Goal: Task Accomplishment & Management: Complete application form

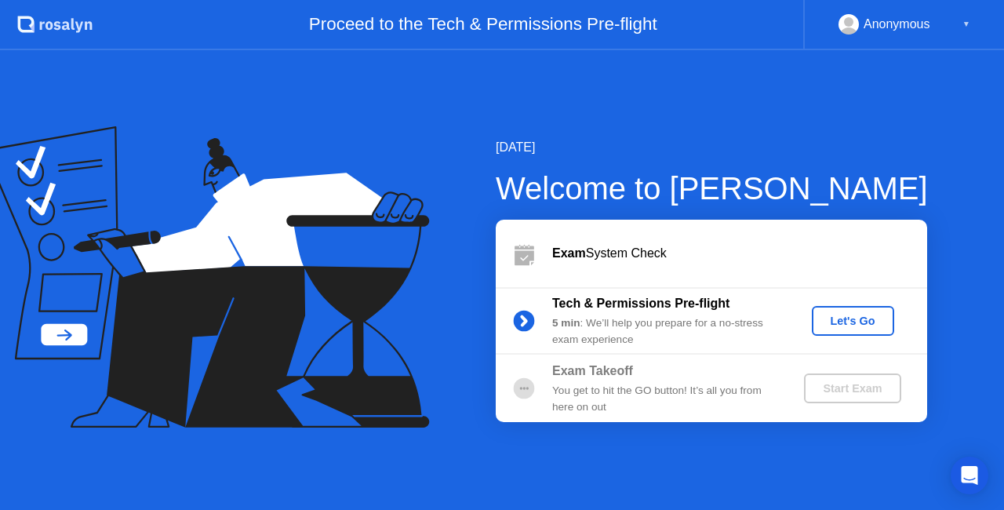
click at [842, 317] on div "Let's Go" at bounding box center [853, 321] width 70 height 13
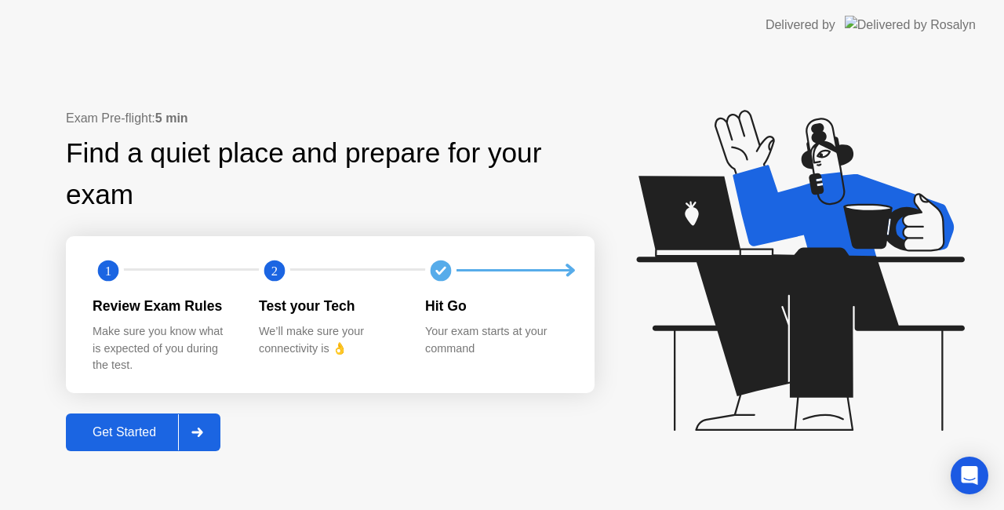
click at [135, 431] on div "Get Started" at bounding box center [124, 432] width 107 height 14
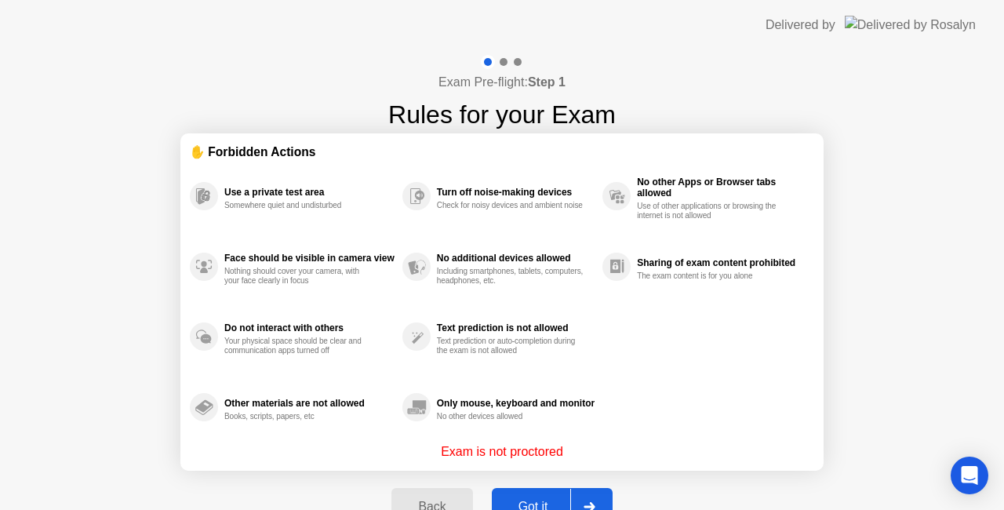
click at [524, 500] on div "Got it" at bounding box center [534, 507] width 74 height 14
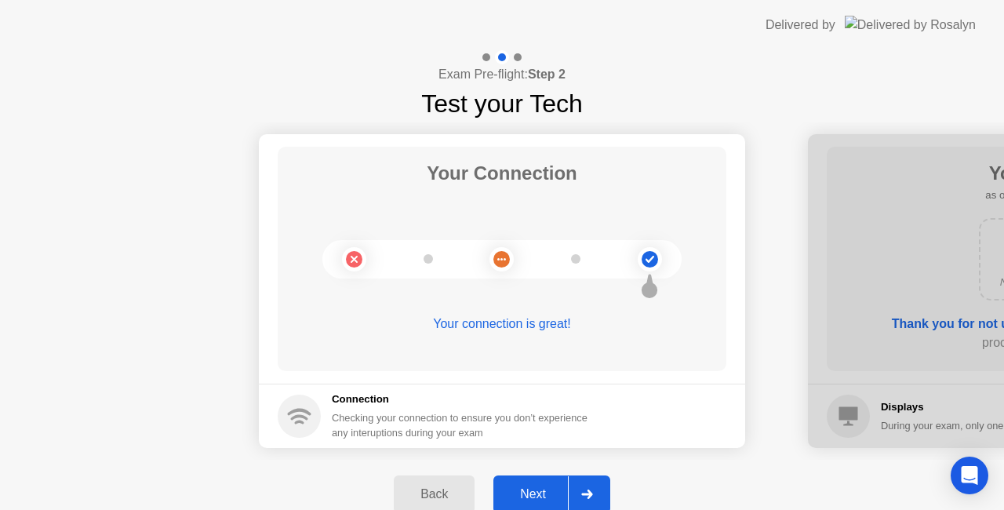
click at [534, 491] on div "Next" at bounding box center [533, 494] width 70 height 14
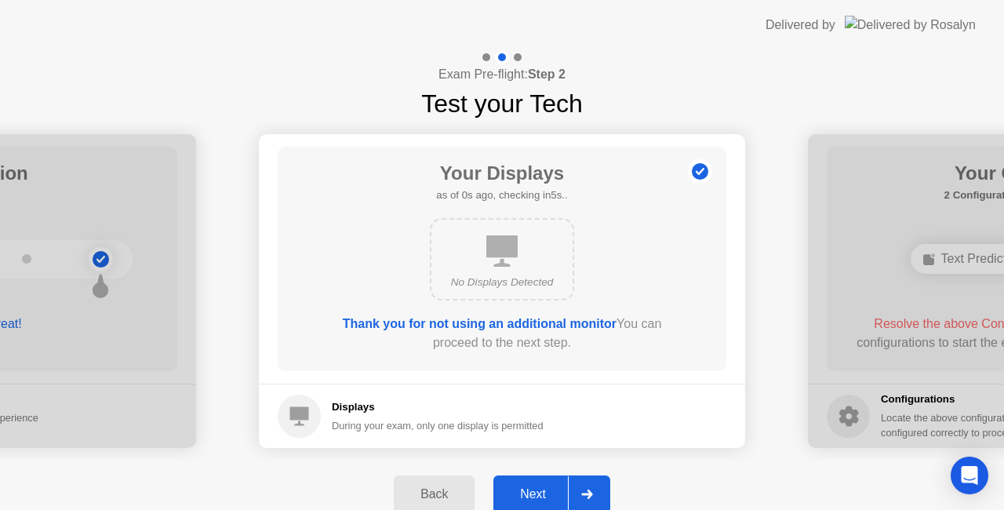
click at [534, 489] on div "Next" at bounding box center [533, 494] width 70 height 14
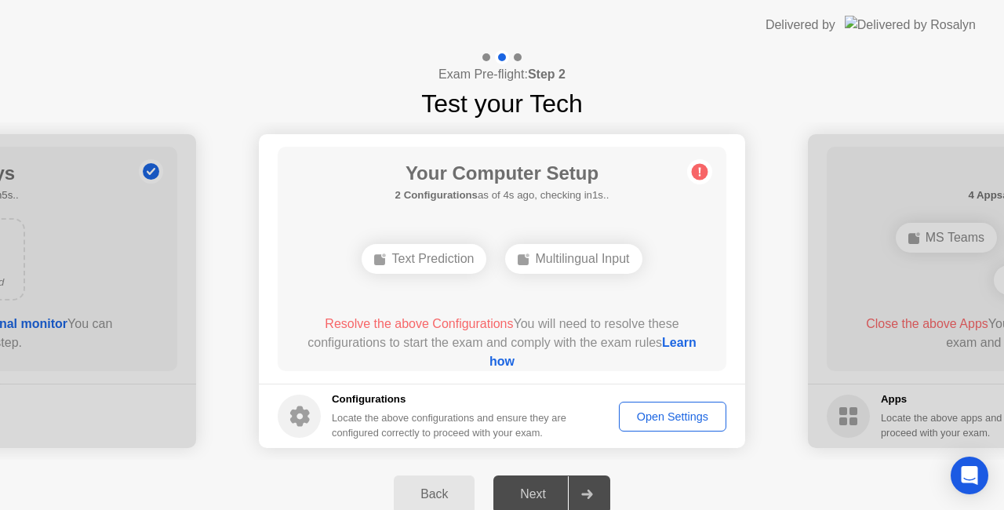
click at [667, 420] on div "Open Settings" at bounding box center [672, 416] width 96 height 13
click at [539, 489] on div "Next" at bounding box center [533, 494] width 70 height 14
click at [537, 493] on div "Next" at bounding box center [533, 494] width 70 height 14
click at [657, 423] on div "Open Settings" at bounding box center [672, 416] width 96 height 13
click at [593, 492] on icon at bounding box center [587, 493] width 12 height 9
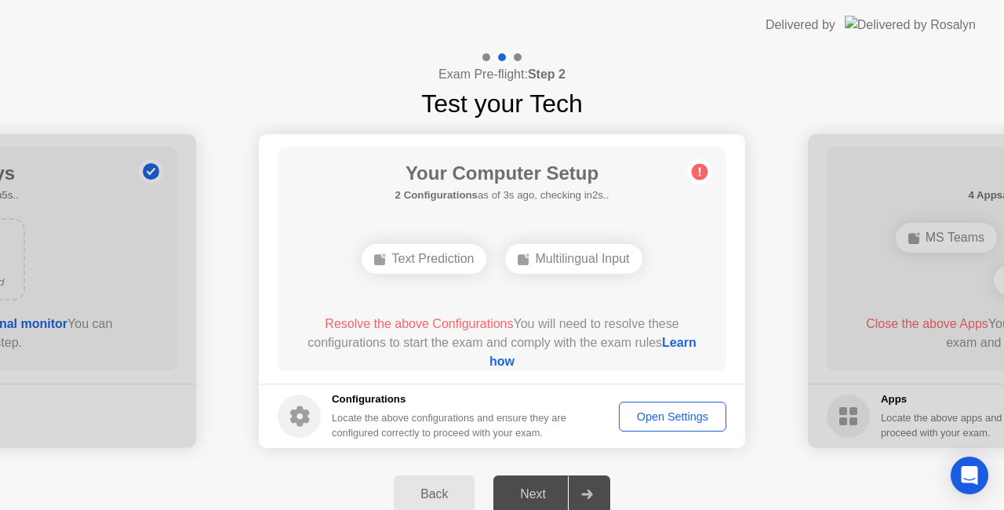
click at [538, 494] on div "Next" at bounding box center [533, 494] width 70 height 14
click at [494, 363] on link "Learn how" at bounding box center [592, 352] width 207 height 32
click at [632, 417] on div "Open Settings" at bounding box center [672, 416] width 96 height 13
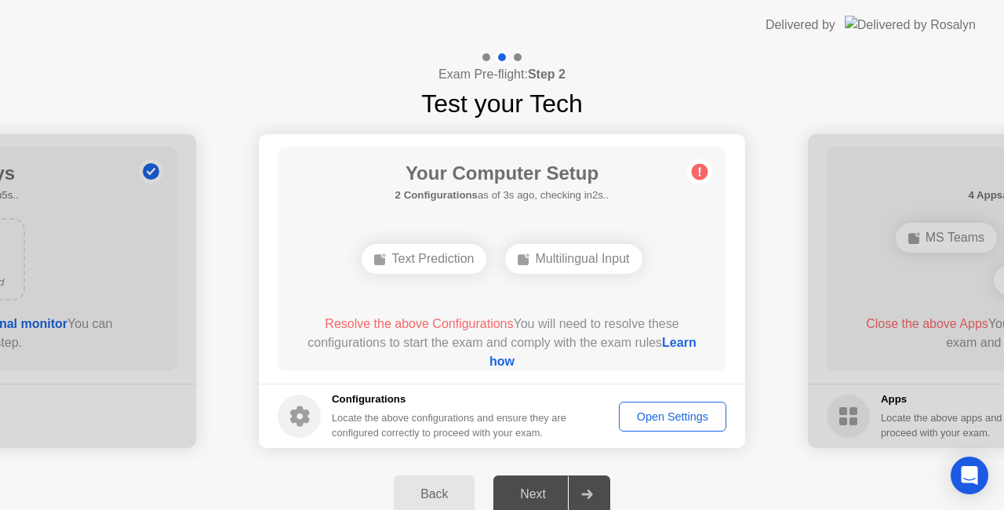
click at [431, 257] on div "Text Prediction" at bounding box center [424, 259] width 125 height 30
click at [577, 254] on div "Multilingual Input" at bounding box center [573, 259] width 136 height 30
click at [653, 423] on div "Open Settings" at bounding box center [672, 416] width 96 height 13
click at [535, 494] on div "Next" at bounding box center [533, 494] width 70 height 14
click at [535, 496] on div "Next" at bounding box center [533, 494] width 70 height 14
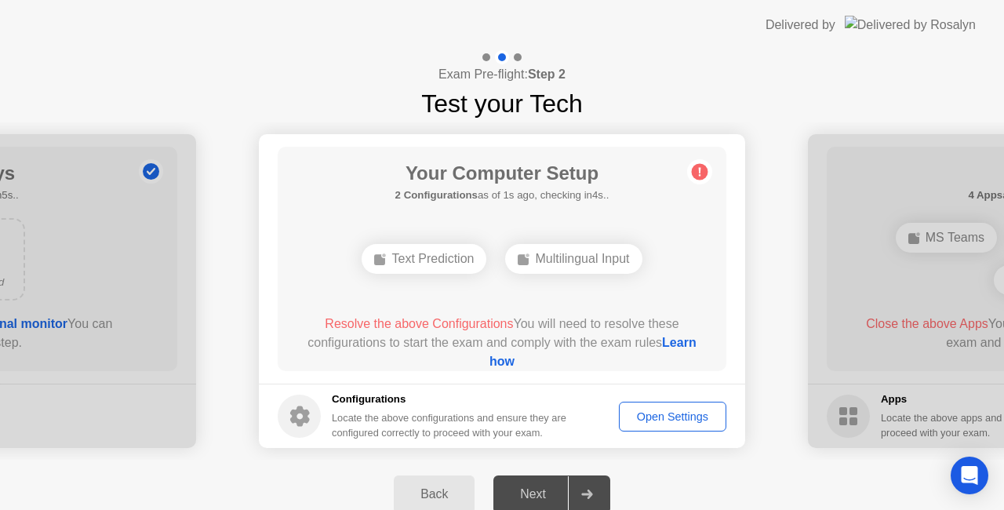
click at [535, 496] on div "Next" at bounding box center [533, 494] width 70 height 14
drag, startPoint x: 636, startPoint y: 340, endPoint x: 368, endPoint y: 327, distance: 268.6
click at [367, 328] on div "Resolve the above Configurations You will need to resolve these configurations …" at bounding box center [502, 343] width 404 height 56
click at [430, 191] on b "2 Configurations" at bounding box center [436, 195] width 82 height 12
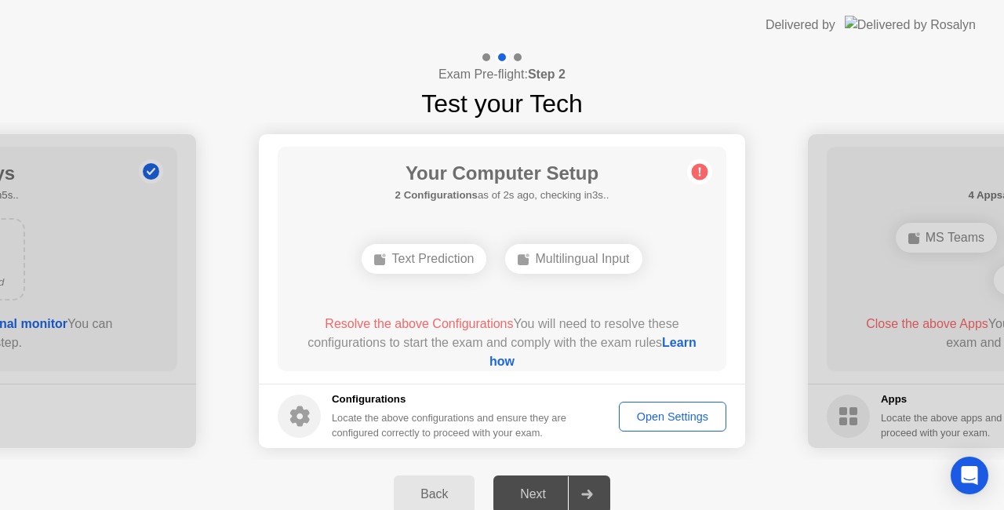
click at [422, 221] on div "Your Computer Setup 2 Configurations as of 2s ago, checking in3s.. Text Predict…" at bounding box center [502, 259] width 449 height 224
click at [422, 221] on div "Your Computer Setup 2 Configurations as of 3s ago, checking in2s.. Text Predict…" at bounding box center [502, 259] width 449 height 224
click at [421, 221] on div "Your Computer Setup 2 Configurations as of 3s ago, checking in2s.. Text Predict…" at bounding box center [502, 259] width 449 height 224
click at [414, 260] on div "Text Prediction" at bounding box center [424, 259] width 125 height 30
click at [559, 267] on div "Multilingual Input" at bounding box center [573, 259] width 136 height 30
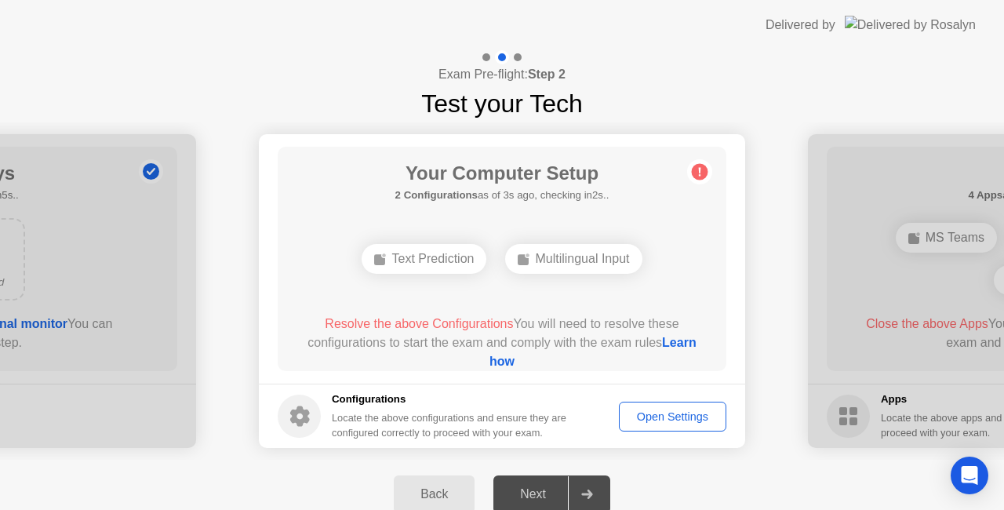
click at [589, 489] on icon at bounding box center [586, 493] width 11 height 9
click at [587, 492] on icon at bounding box center [587, 493] width 12 height 9
click at [543, 494] on div "Next" at bounding box center [533, 494] width 70 height 14
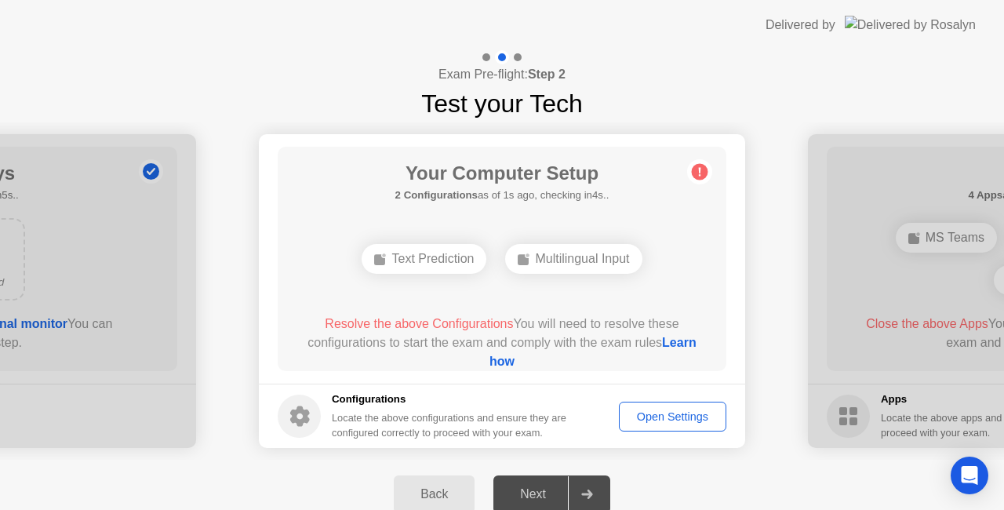
click at [543, 494] on div "Next" at bounding box center [533, 494] width 70 height 14
click at [533, 500] on div "Next" at bounding box center [533, 494] width 70 height 14
click at [489, 363] on link "Learn how" at bounding box center [592, 352] width 207 height 32
click at [642, 413] on div "Open Settings" at bounding box center [672, 416] width 96 height 13
click at [659, 411] on div "Open Settings" at bounding box center [672, 416] width 96 height 13
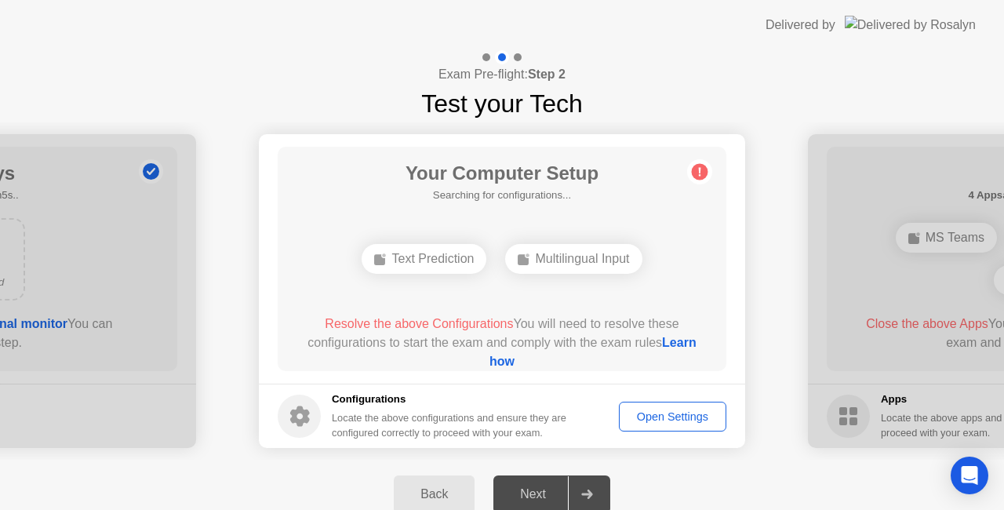
click at [668, 416] on div "Open Settings" at bounding box center [672, 416] width 96 height 13
click at [529, 500] on div "Next" at bounding box center [533, 494] width 70 height 14
click at [656, 416] on div "Open Settings" at bounding box center [672, 416] width 96 height 13
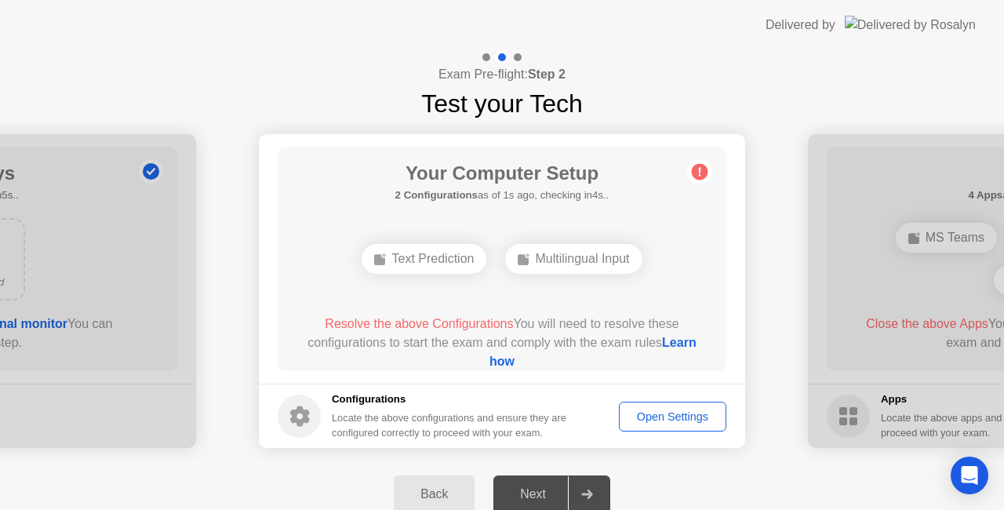
click at [405, 263] on div "Text Prediction" at bounding box center [424, 259] width 125 height 30
click at [544, 259] on div "Multilingual Input" at bounding box center [573, 259] width 136 height 30
click at [664, 410] on div "Open Settings" at bounding box center [672, 416] width 96 height 13
click at [636, 420] on div "Open Settings" at bounding box center [672, 416] width 96 height 13
click at [637, 421] on div "Open Settings" at bounding box center [672, 416] width 96 height 13
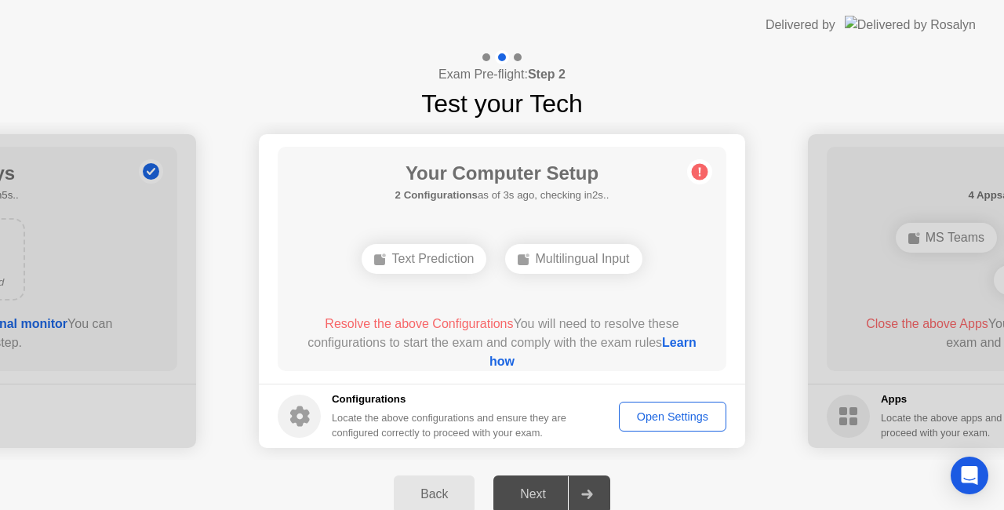
click at [637, 421] on div "Open Settings" at bounding box center [672, 416] width 96 height 13
click at [637, 422] on div "Open Settings" at bounding box center [672, 416] width 96 height 13
click at [426, 264] on div "Text Prediction" at bounding box center [424, 259] width 125 height 30
click at [555, 269] on div "Multilingual Input" at bounding box center [573, 259] width 136 height 30
click at [555, 260] on div "Multilingual Input" at bounding box center [573, 259] width 136 height 30
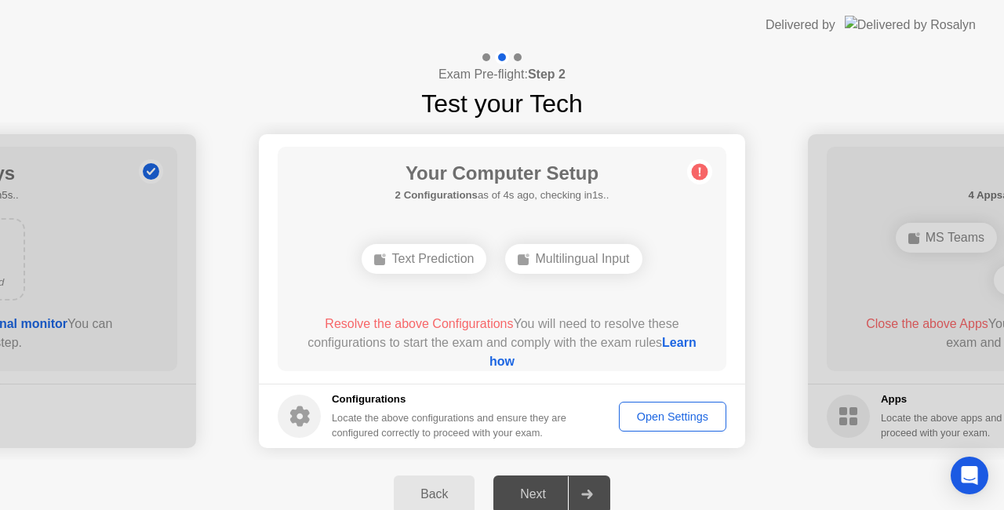
click at [450, 266] on div "Text Prediction" at bounding box center [424, 259] width 125 height 30
click at [456, 325] on span "Resolve the above Configurations" at bounding box center [419, 323] width 188 height 13
click at [504, 362] on link "Learn how" at bounding box center [592, 352] width 207 height 32
click at [635, 417] on div "Open Settings" at bounding box center [672, 416] width 96 height 13
click at [649, 412] on div "Open Settings" at bounding box center [672, 416] width 96 height 13
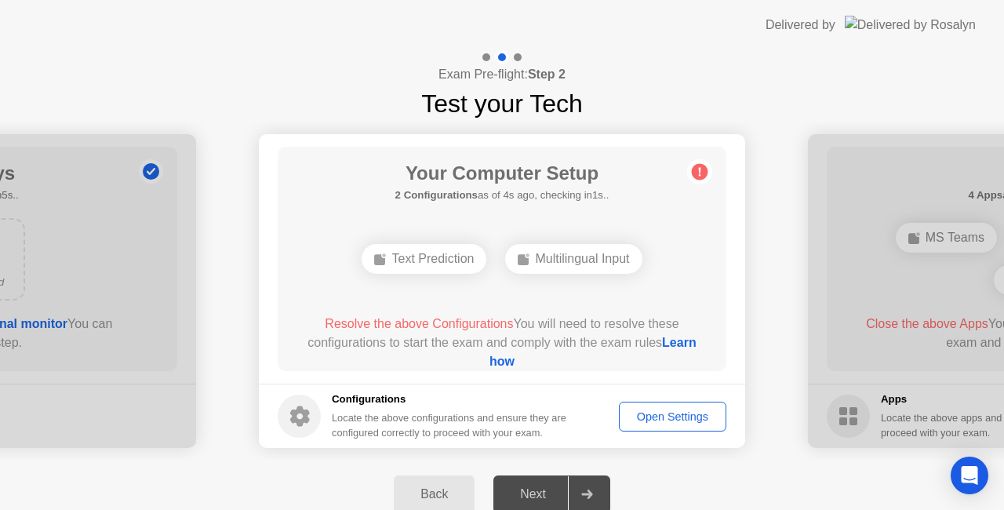
click at [530, 493] on div "Next" at bounding box center [533, 494] width 70 height 14
click at [500, 362] on link "Learn how" at bounding box center [592, 352] width 207 height 32
click at [660, 415] on div "Open Settings" at bounding box center [672, 416] width 96 height 13
click at [590, 493] on icon at bounding box center [586, 493] width 11 height 9
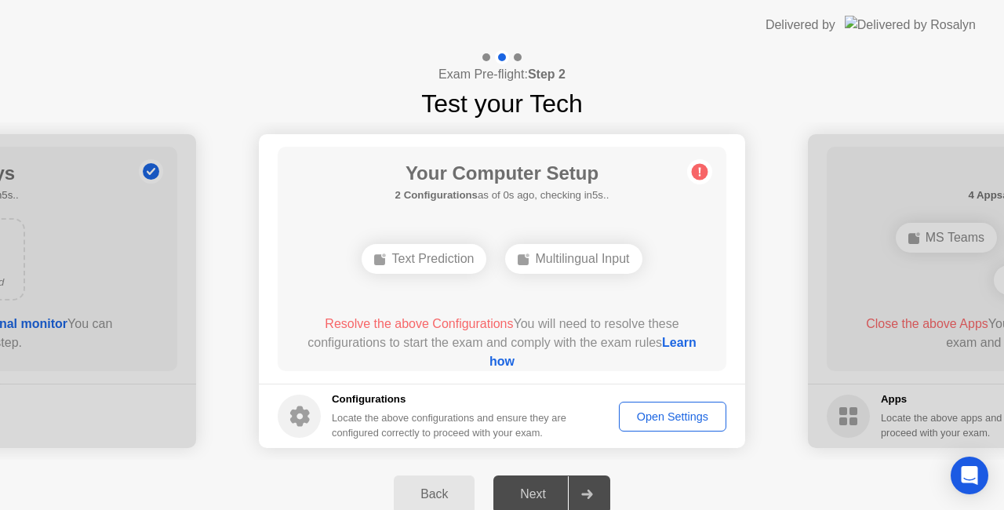
click at [590, 493] on icon at bounding box center [586, 493] width 11 height 9
click at [543, 493] on div "Next" at bounding box center [533, 494] width 70 height 14
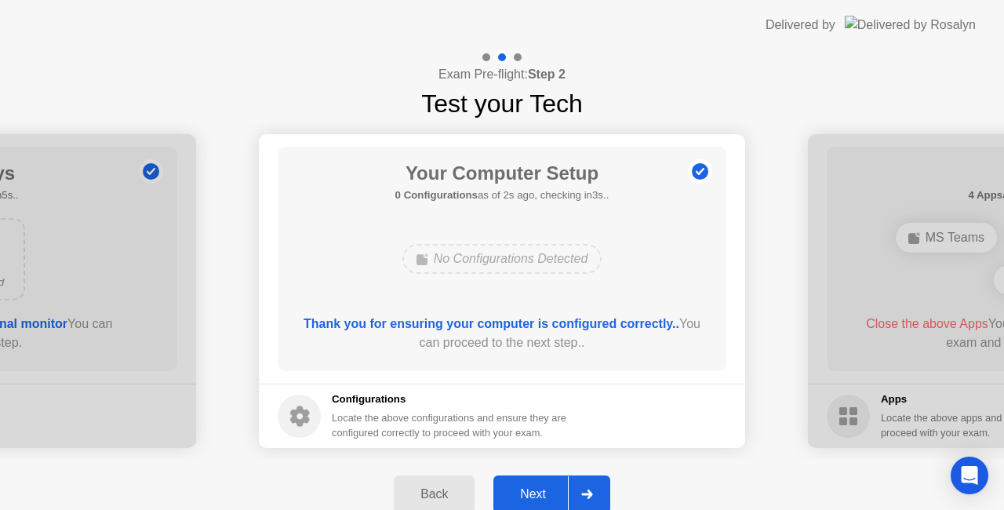
click at [541, 494] on div "Next" at bounding box center [533, 494] width 70 height 14
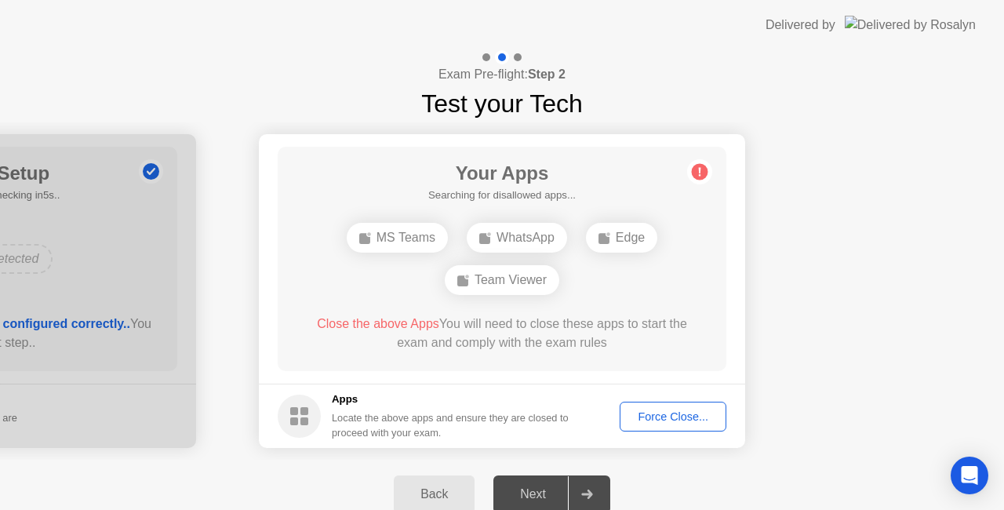
click at [667, 416] on div "Force Close..." at bounding box center [673, 416] width 96 height 13
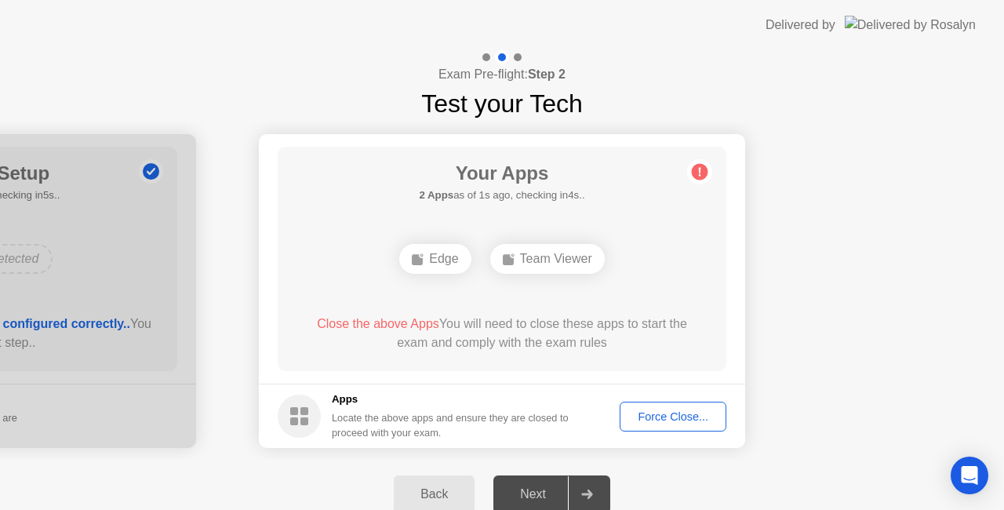
click at [661, 415] on div "Force Close..." at bounding box center [673, 416] width 96 height 13
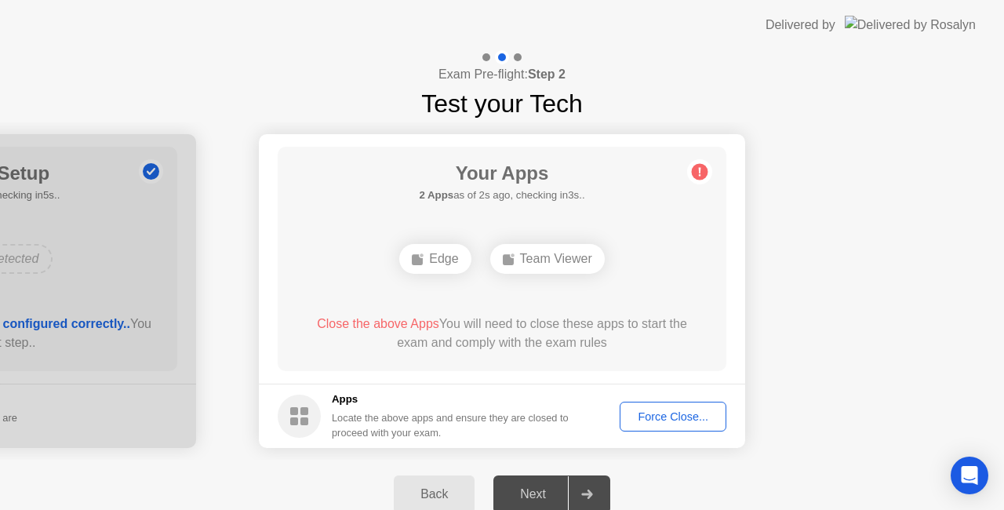
click at [692, 416] on div "Force Close..." at bounding box center [673, 416] width 96 height 13
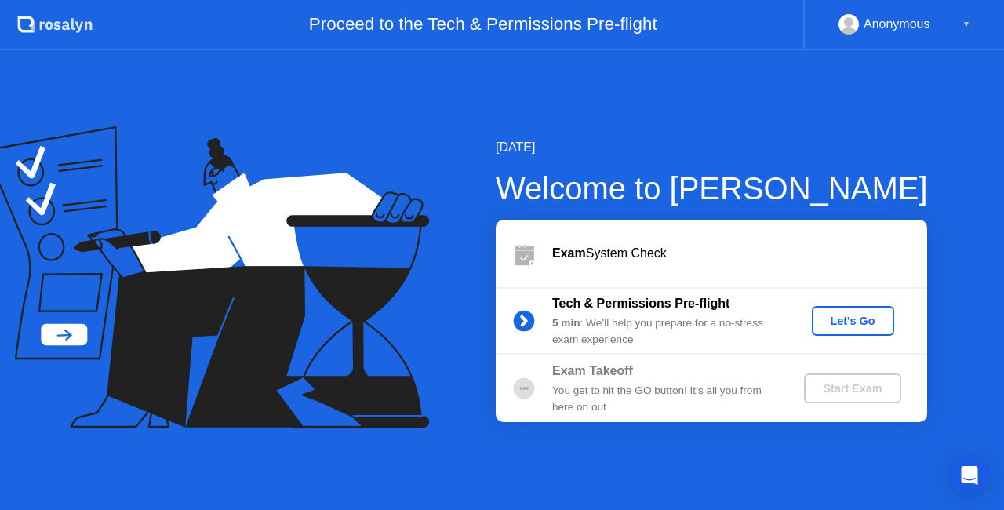
click at [846, 326] on div "Let's Go" at bounding box center [853, 321] width 70 height 13
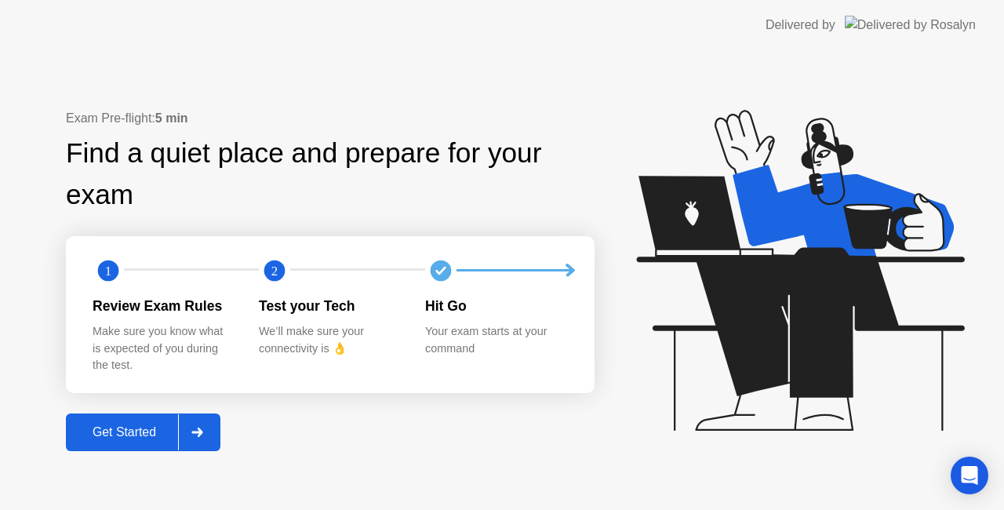
click at [127, 431] on div "Get Started" at bounding box center [124, 432] width 107 height 14
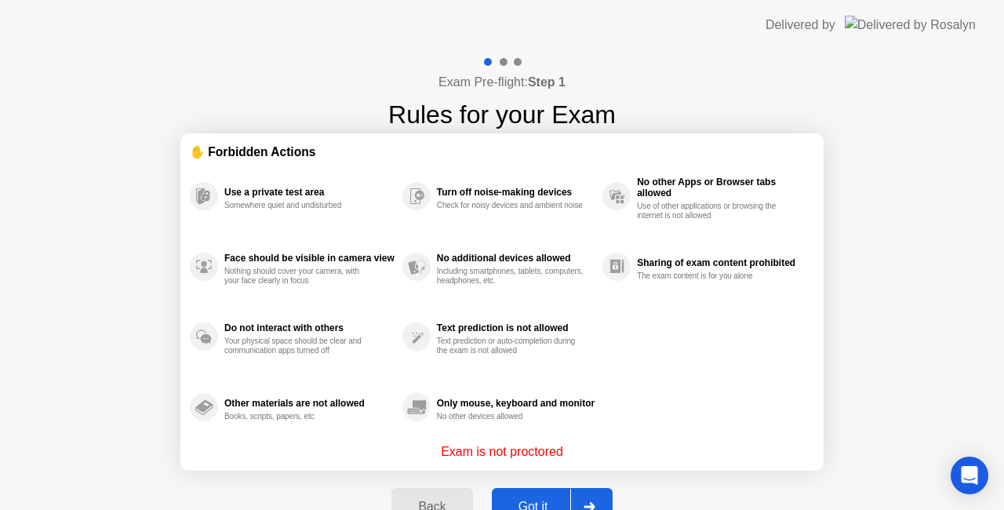
click at [535, 496] on button "Got it" at bounding box center [552, 507] width 121 height 38
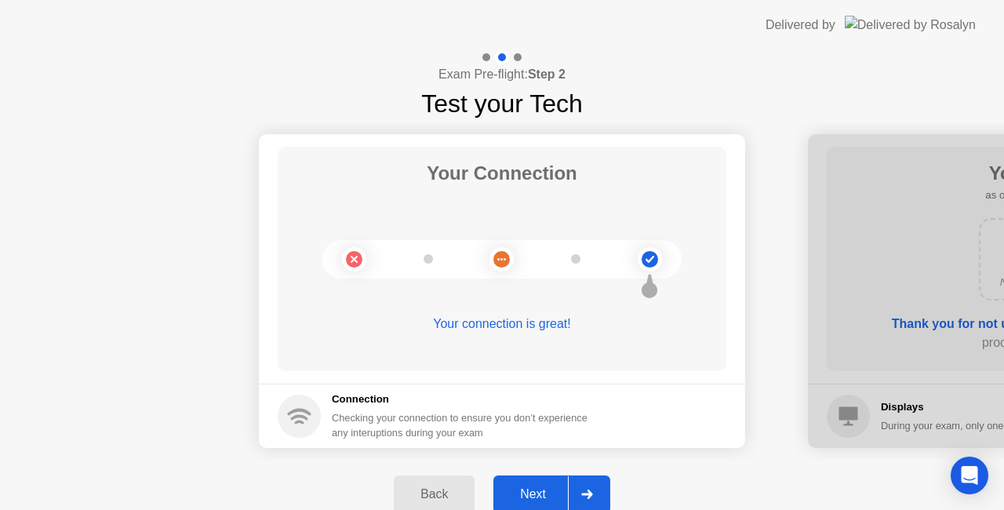
click at [531, 495] on div "Next" at bounding box center [533, 494] width 70 height 14
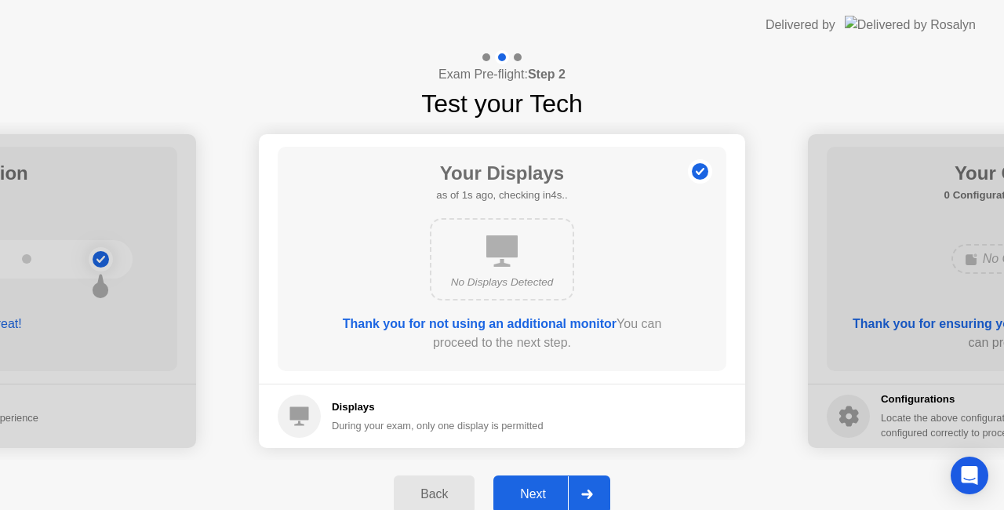
click at [532, 495] on div "Next" at bounding box center [533, 494] width 70 height 14
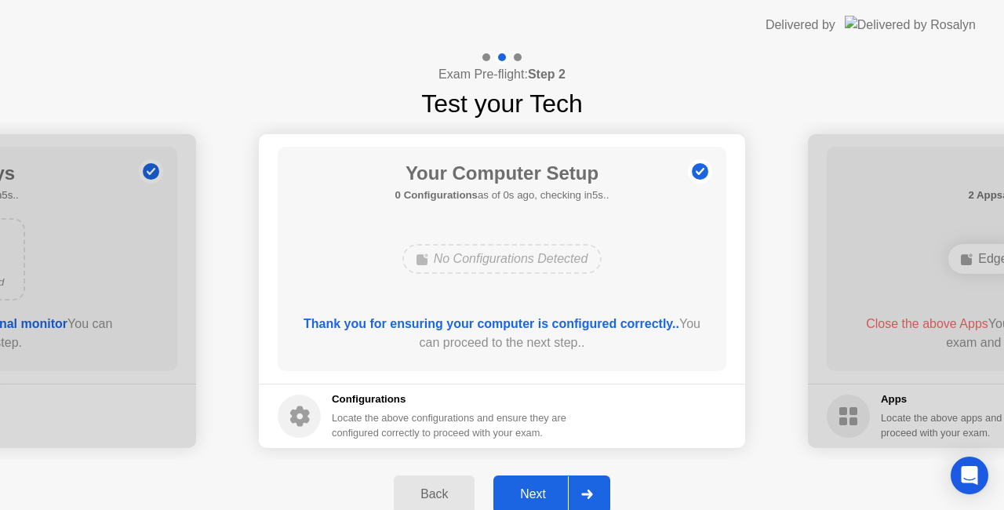
click at [532, 495] on div "Next" at bounding box center [533, 494] width 70 height 14
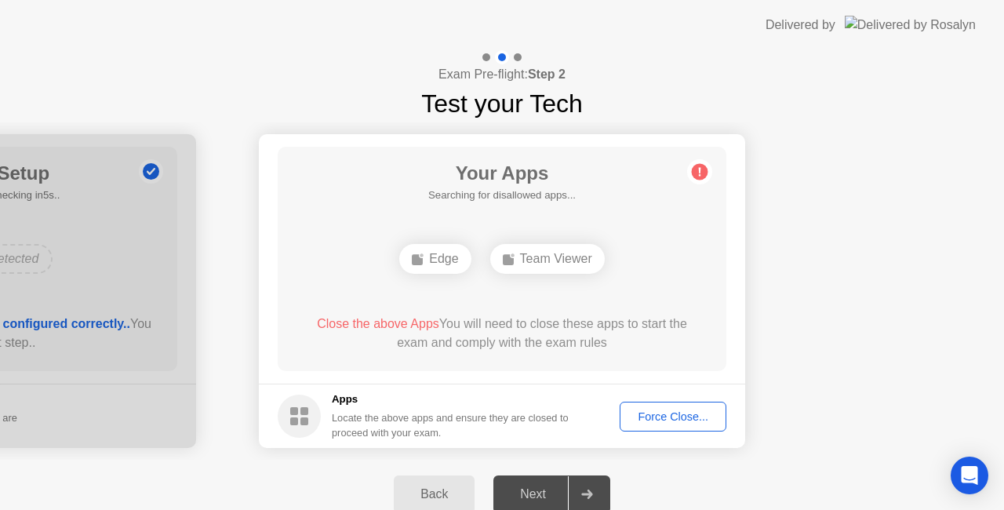
click at [532, 495] on div "Next" at bounding box center [533, 494] width 70 height 14
click at [656, 416] on div "Force Close..." at bounding box center [673, 416] width 96 height 13
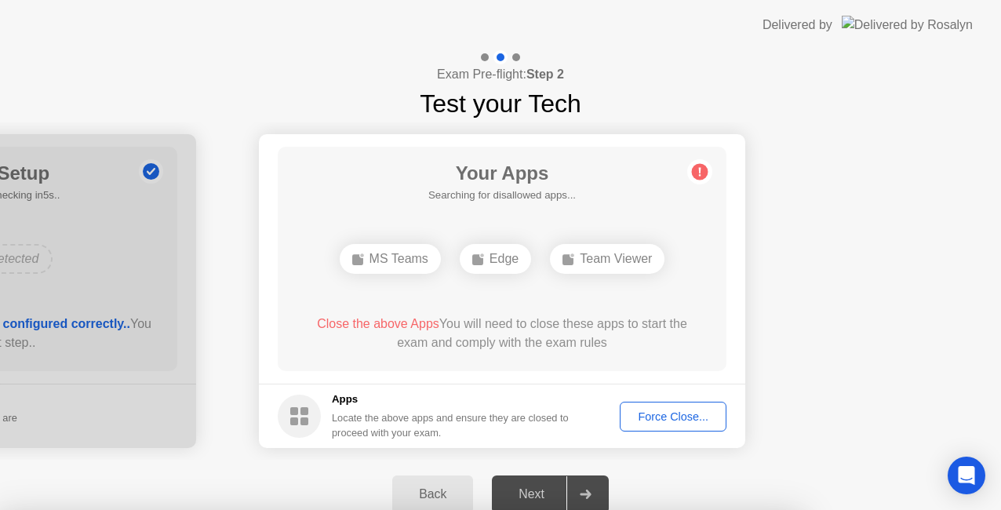
click at [803, 509] on div at bounding box center [500, 510] width 1001 height 0
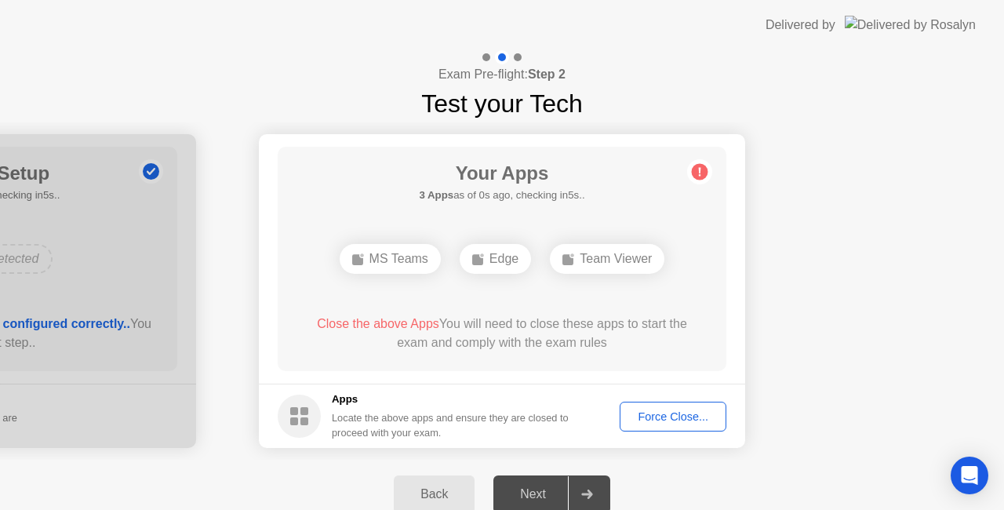
click at [653, 411] on div "Force Close..." at bounding box center [673, 416] width 96 height 13
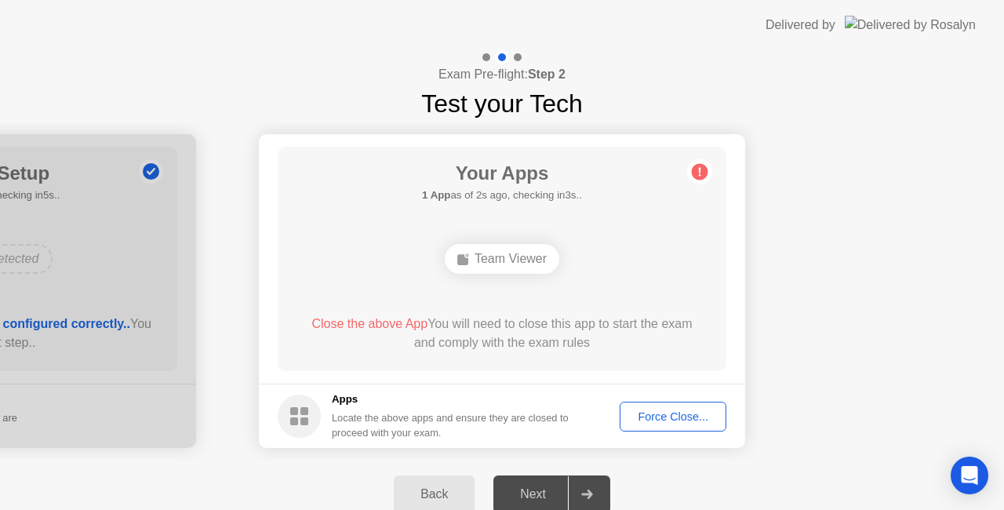
click at [670, 416] on div "Force Close..." at bounding box center [673, 416] width 96 height 13
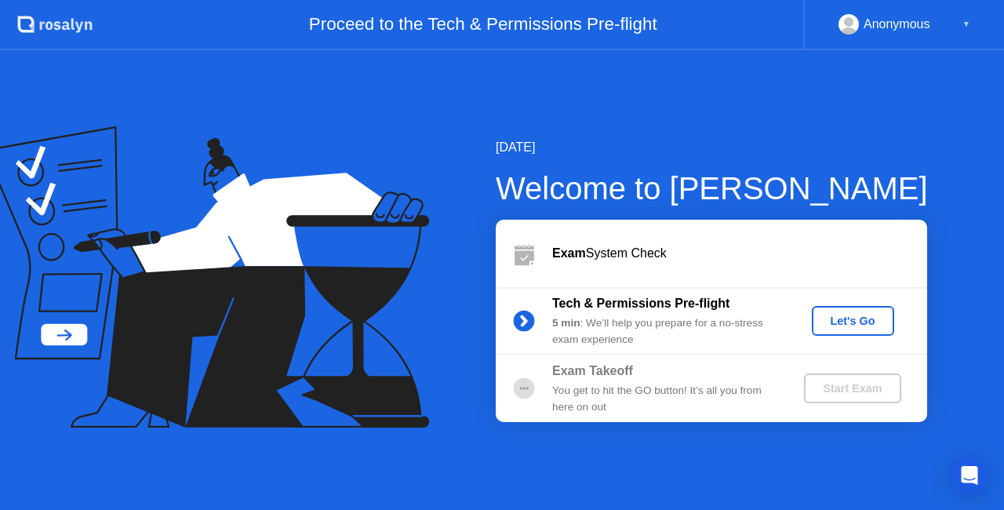
click at [844, 324] on div "Let's Go" at bounding box center [853, 321] width 70 height 13
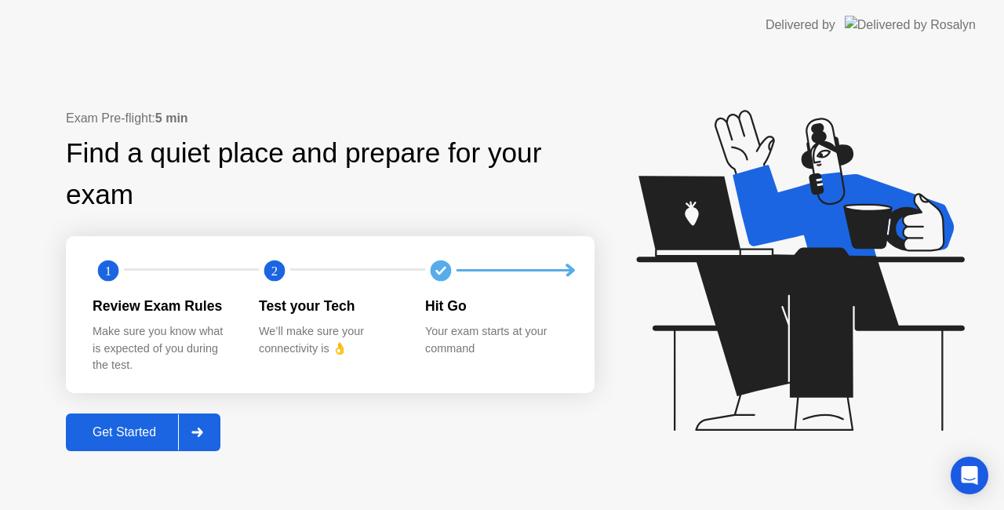
click at [149, 422] on button "Get Started" at bounding box center [143, 432] width 155 height 38
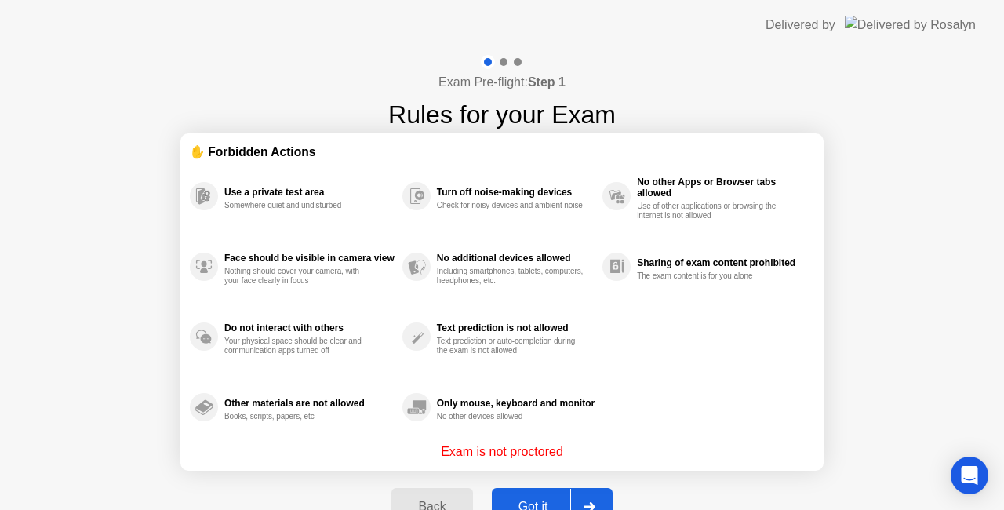
click at [544, 500] on div "Got it" at bounding box center [534, 507] width 74 height 14
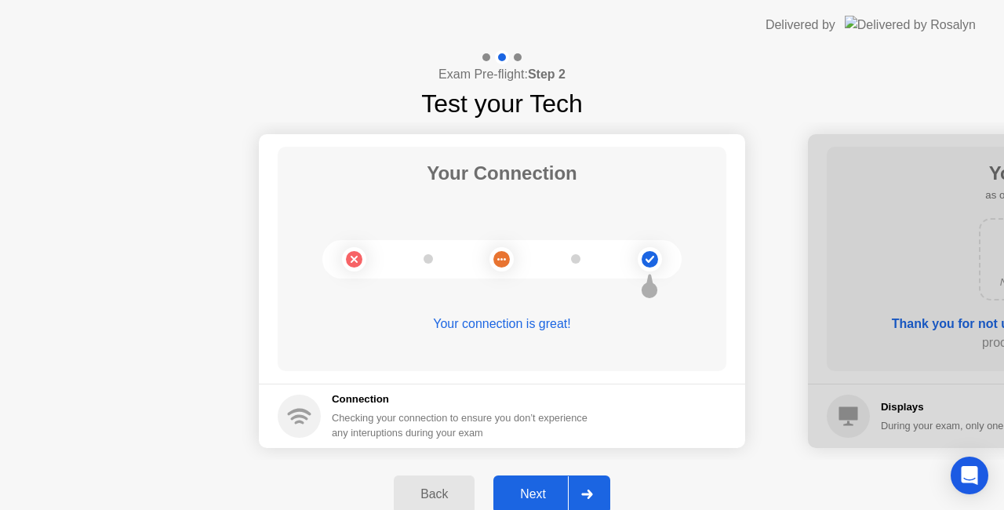
click at [540, 494] on div "Next" at bounding box center [533, 494] width 70 height 14
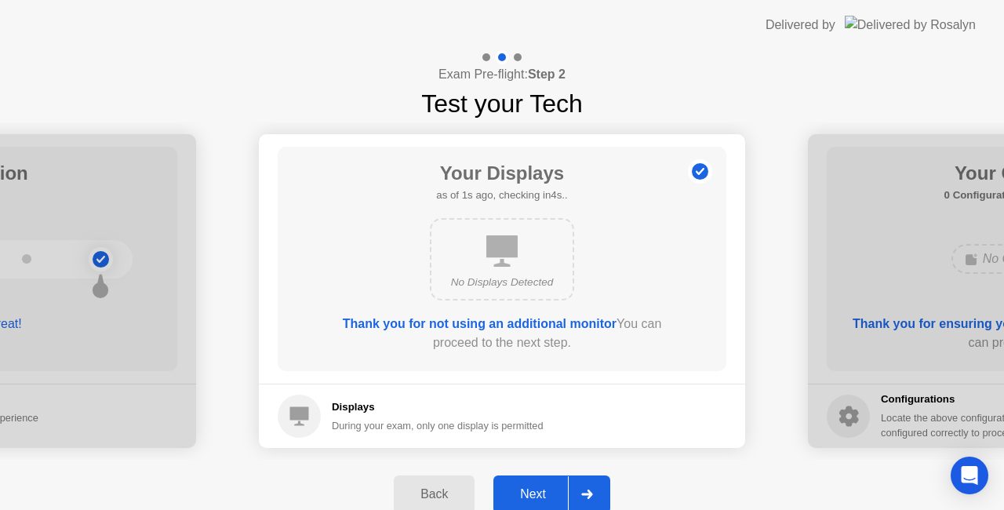
click at [540, 494] on div "Next" at bounding box center [533, 494] width 70 height 14
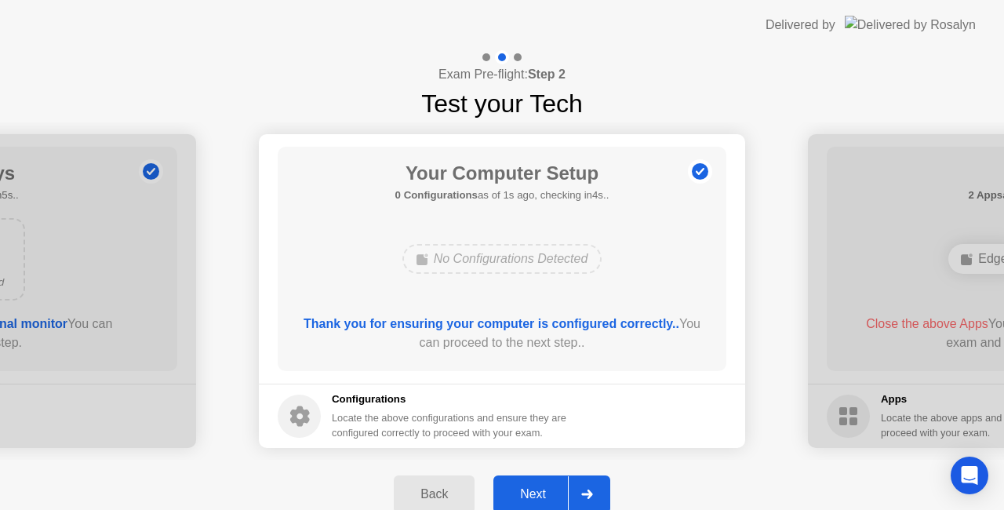
click at [540, 494] on div "Next" at bounding box center [533, 494] width 70 height 14
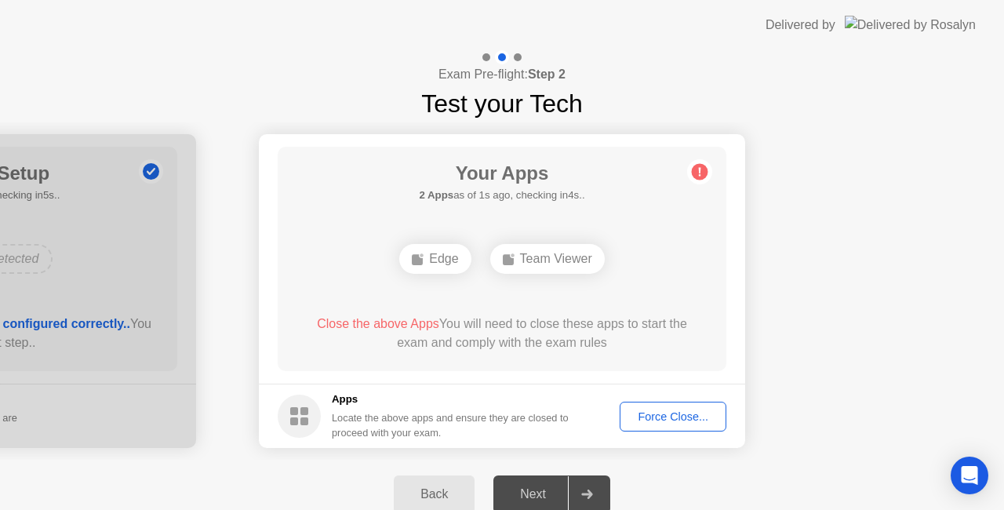
click at [540, 494] on div "Next" at bounding box center [533, 494] width 70 height 14
click at [676, 413] on div "Force Close..." at bounding box center [673, 416] width 96 height 13
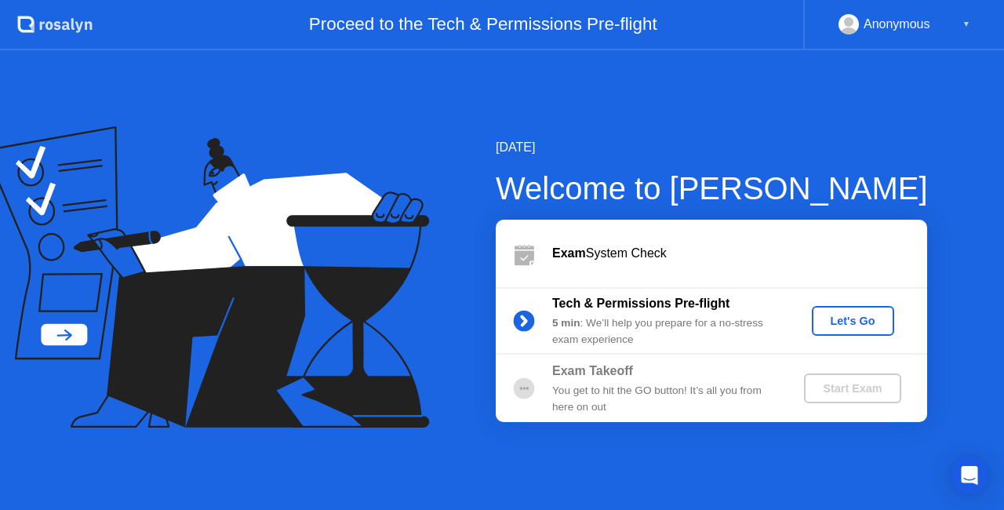
click at [841, 321] on div "Let's Go" at bounding box center [853, 321] width 70 height 13
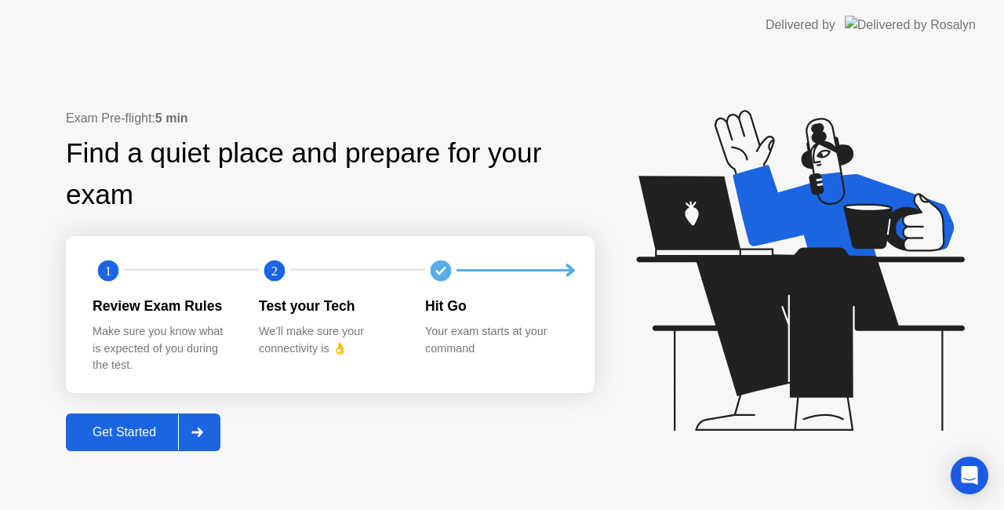
click at [148, 428] on div "Get Started" at bounding box center [124, 432] width 107 height 14
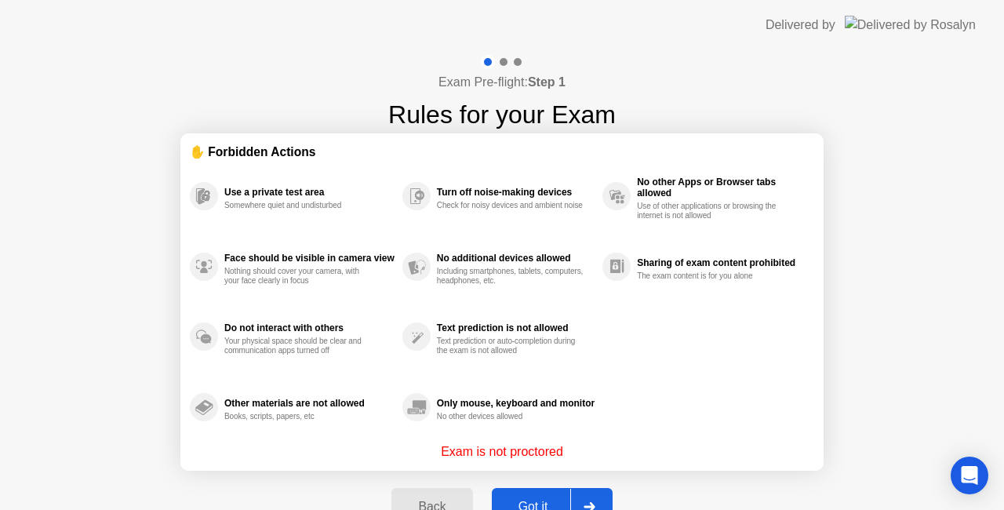
click at [516, 489] on button "Got it" at bounding box center [552, 507] width 121 height 38
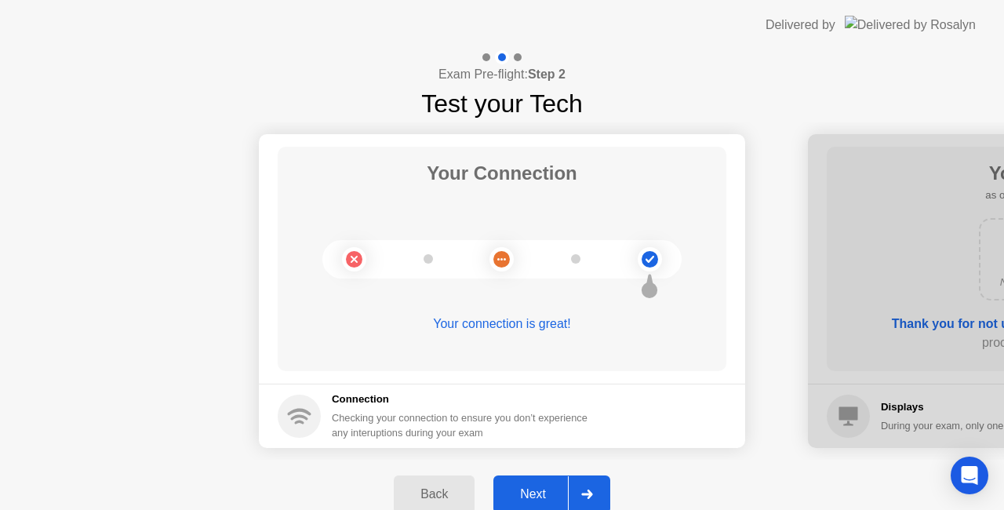
click at [529, 493] on div "Next" at bounding box center [533, 494] width 70 height 14
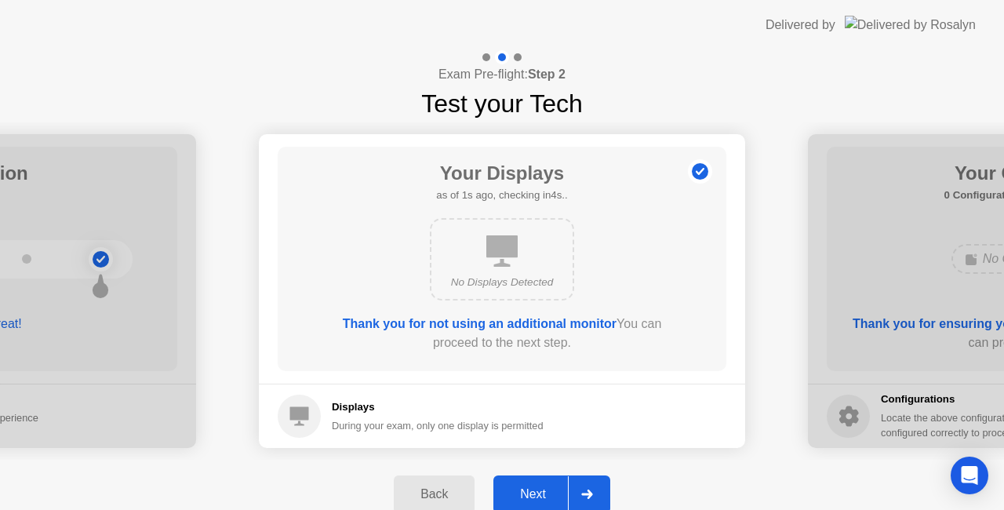
click at [529, 493] on div "Next" at bounding box center [533, 494] width 70 height 14
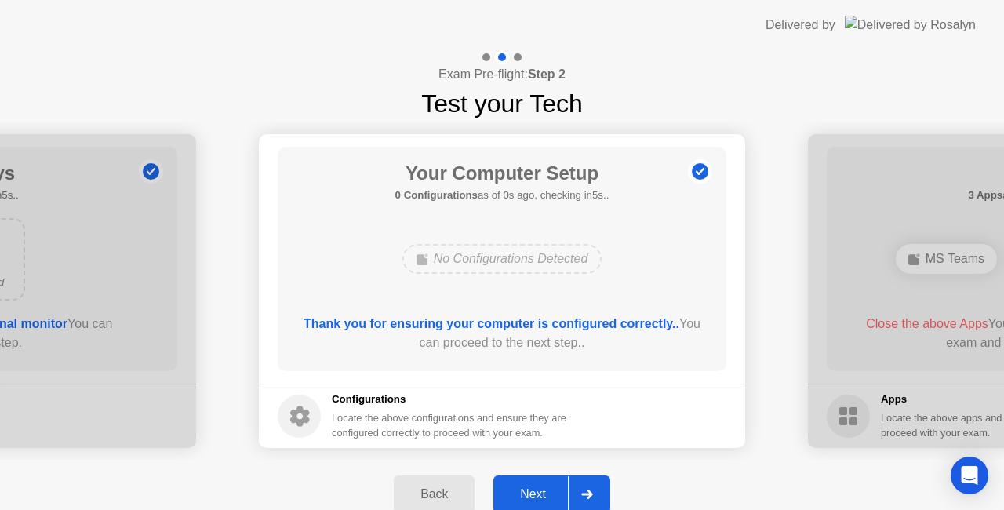
click at [529, 493] on div "Next" at bounding box center [533, 494] width 70 height 14
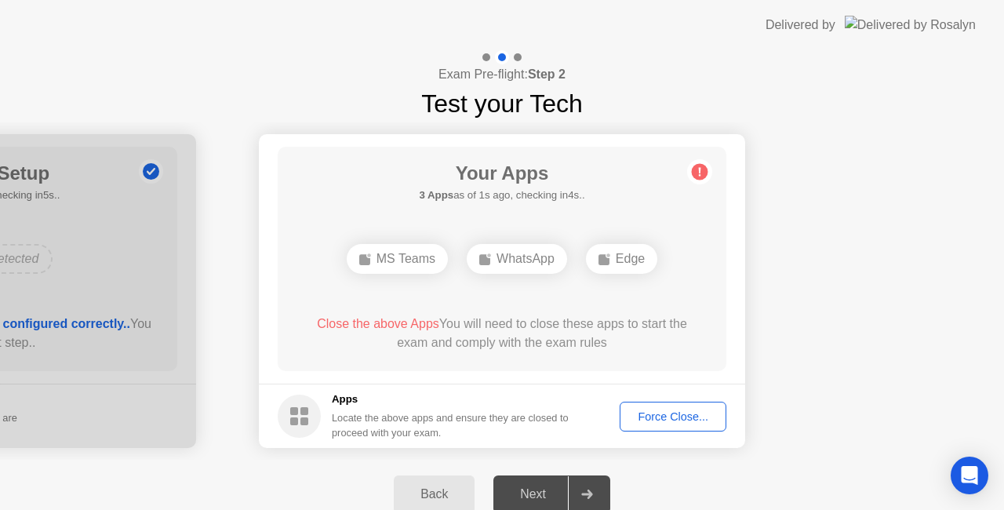
click at [678, 413] on div "Force Close..." at bounding box center [673, 416] width 96 height 13
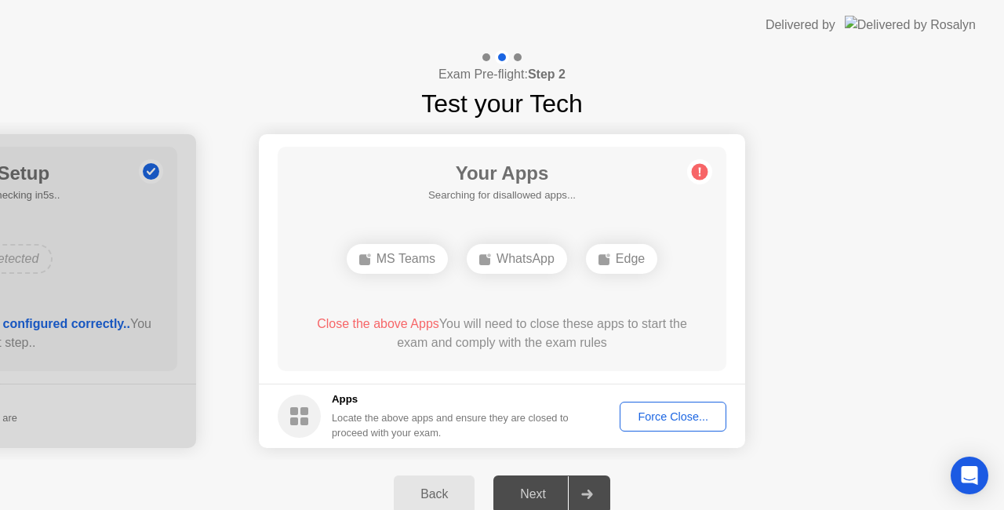
click at [646, 419] on div "Force Close..." at bounding box center [673, 416] width 96 height 13
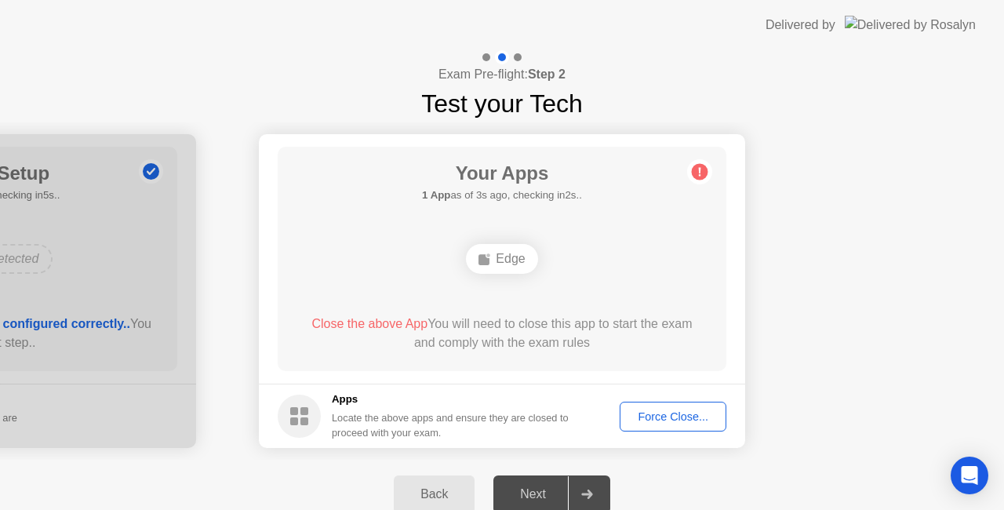
click at [660, 420] on div "Force Close..." at bounding box center [673, 416] width 96 height 13
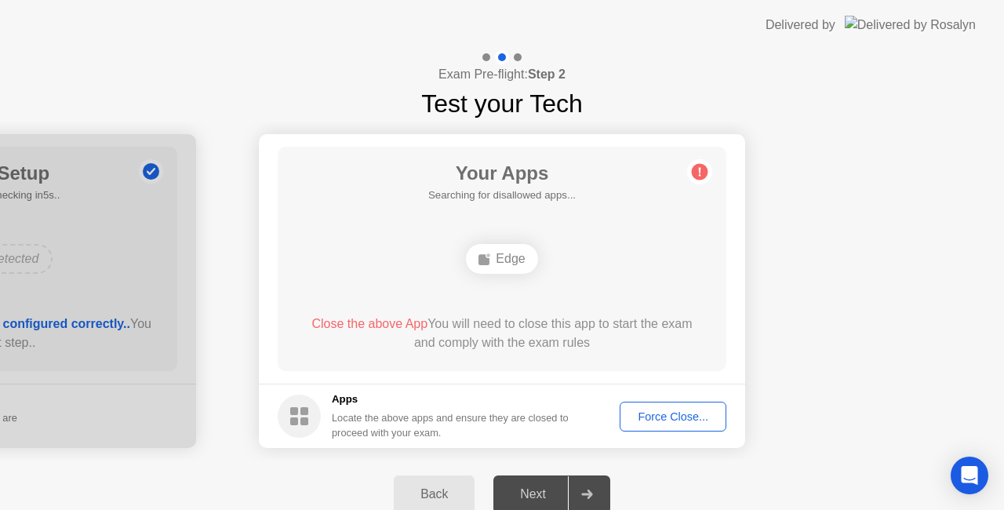
click at [654, 421] on div "Force Close..." at bounding box center [673, 416] width 96 height 13
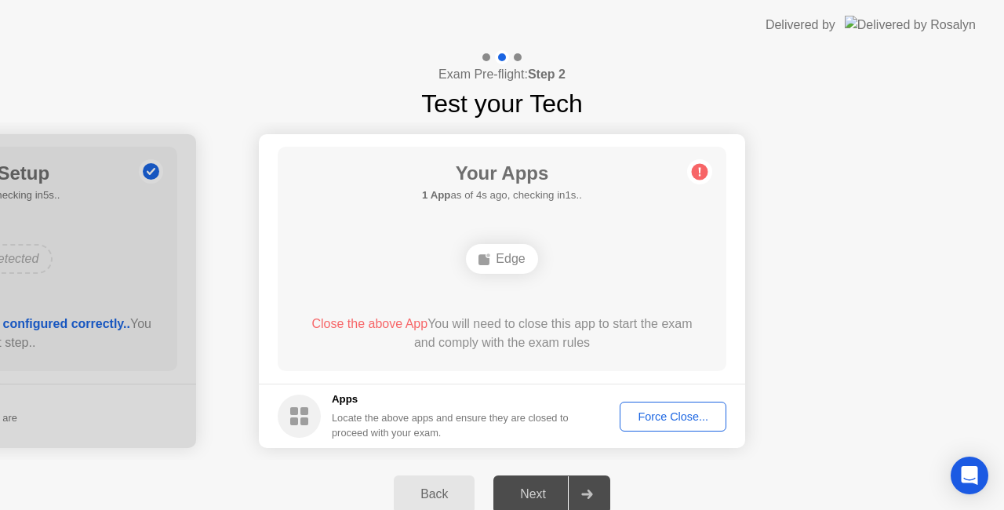
click at [642, 414] on div "Force Close..." at bounding box center [673, 416] width 96 height 13
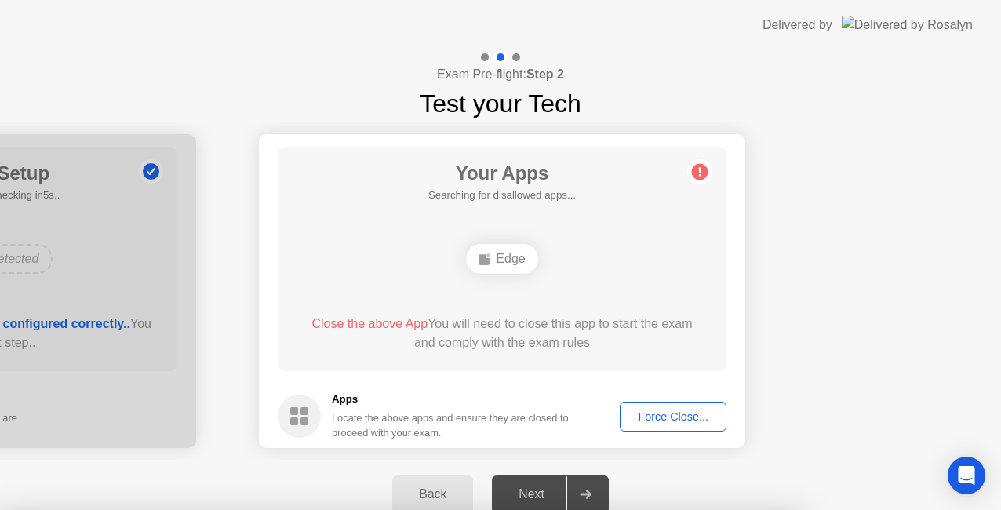
click at [868, 509] on div at bounding box center [500, 510] width 1001 height 0
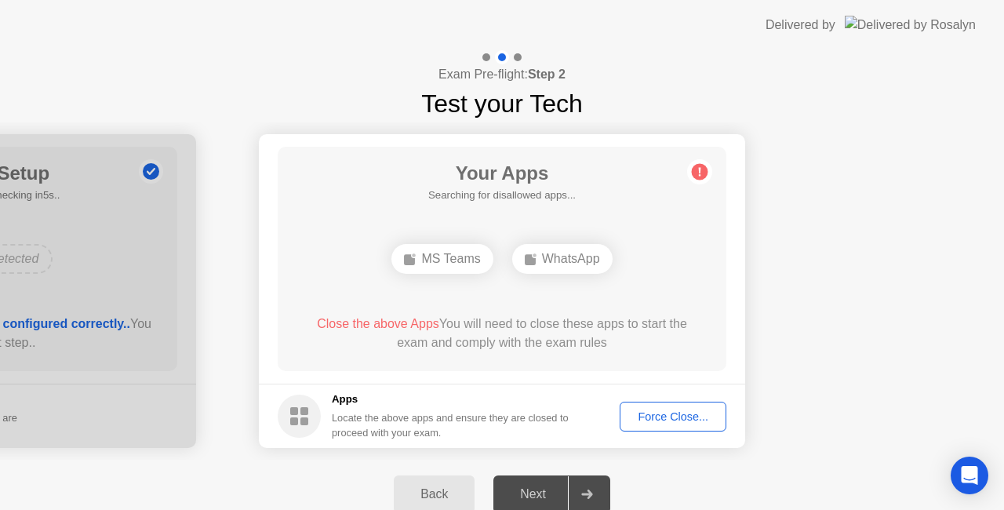
click at [662, 414] on div "Force Close..." at bounding box center [673, 416] width 96 height 13
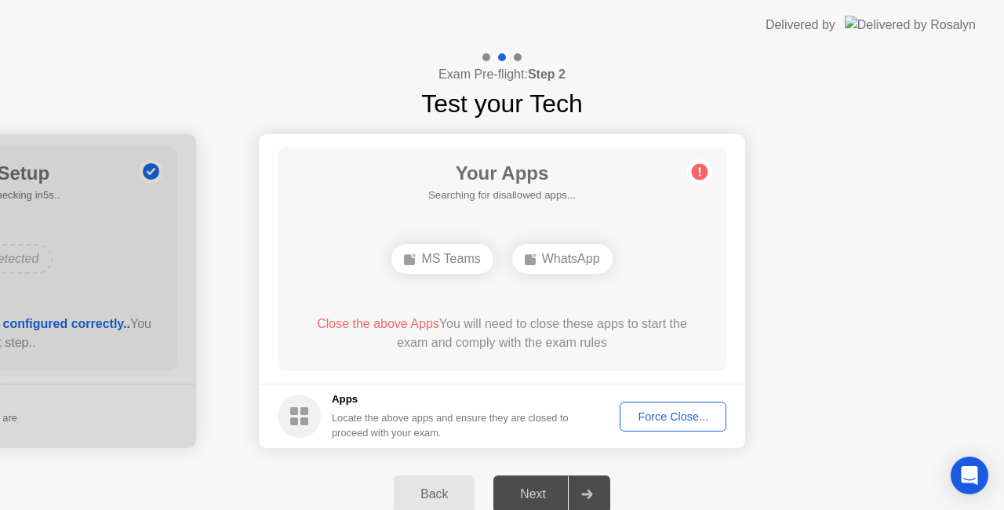
click at [651, 410] on div "Force Close..." at bounding box center [673, 416] width 96 height 13
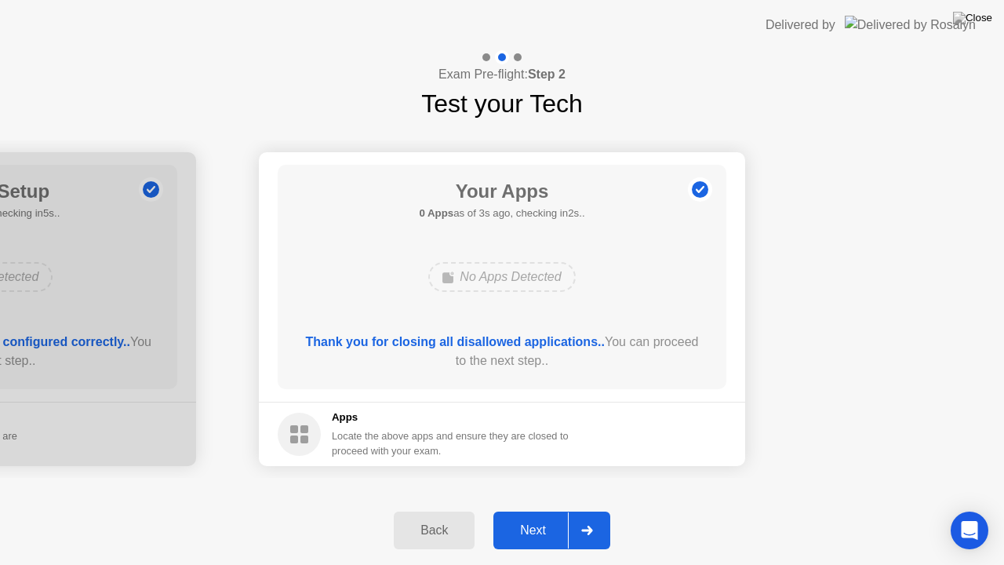
click at [522, 509] on div "Next" at bounding box center [533, 530] width 70 height 14
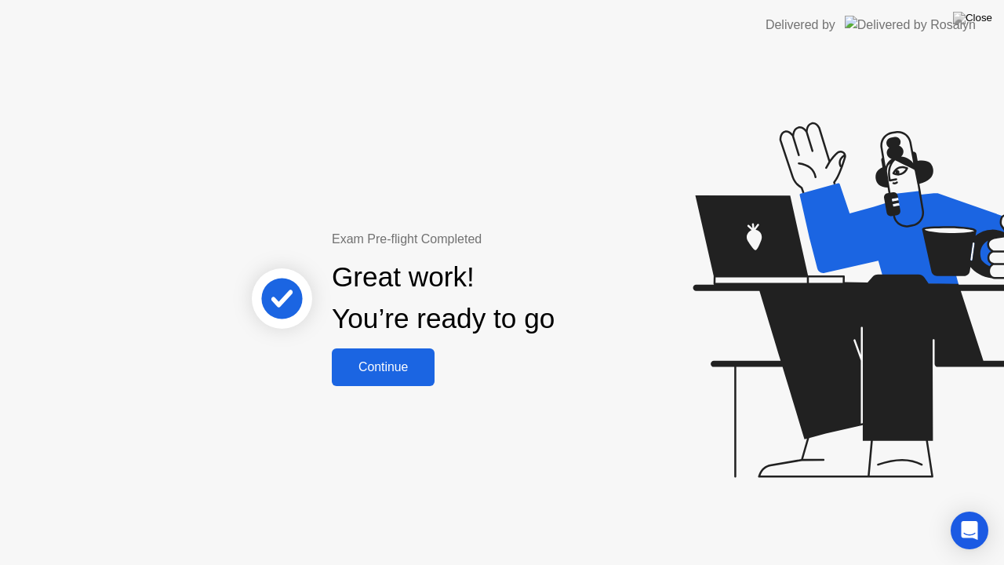
click at [400, 361] on div "Continue" at bounding box center [383, 367] width 93 height 14
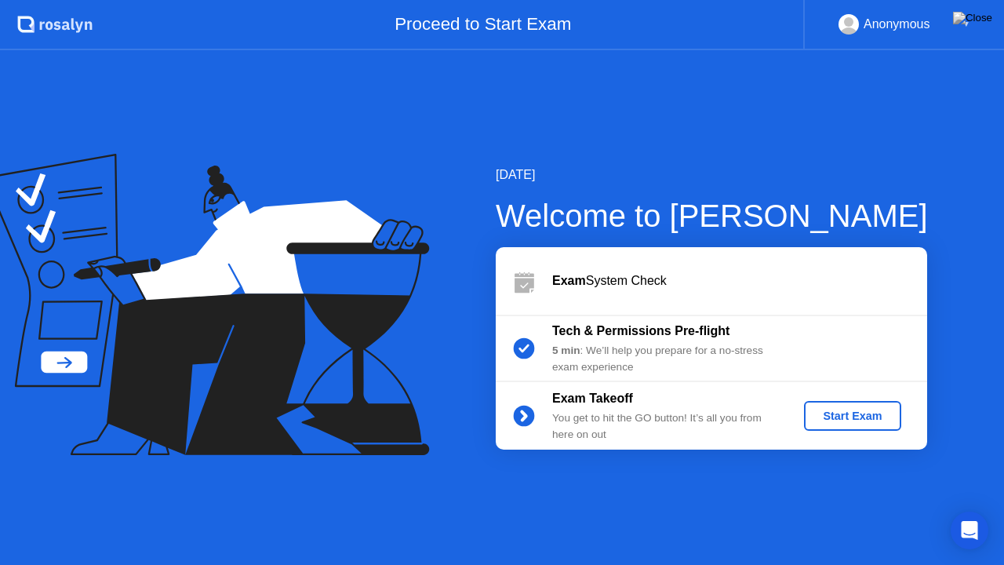
click at [833, 411] on div "Start Exam" at bounding box center [852, 415] width 84 height 13
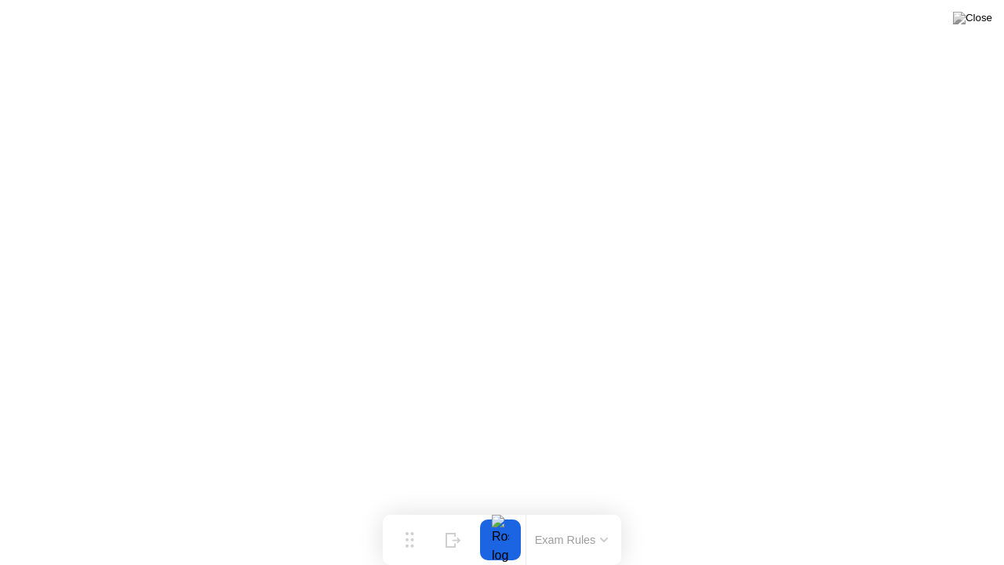
click at [970, 25] on button at bounding box center [972, 18] width 47 height 20
click at [505, 509] on div at bounding box center [500, 539] width 33 height 41
click at [984, 20] on img at bounding box center [972, 18] width 39 height 13
